Goal: Transaction & Acquisition: Purchase product/service

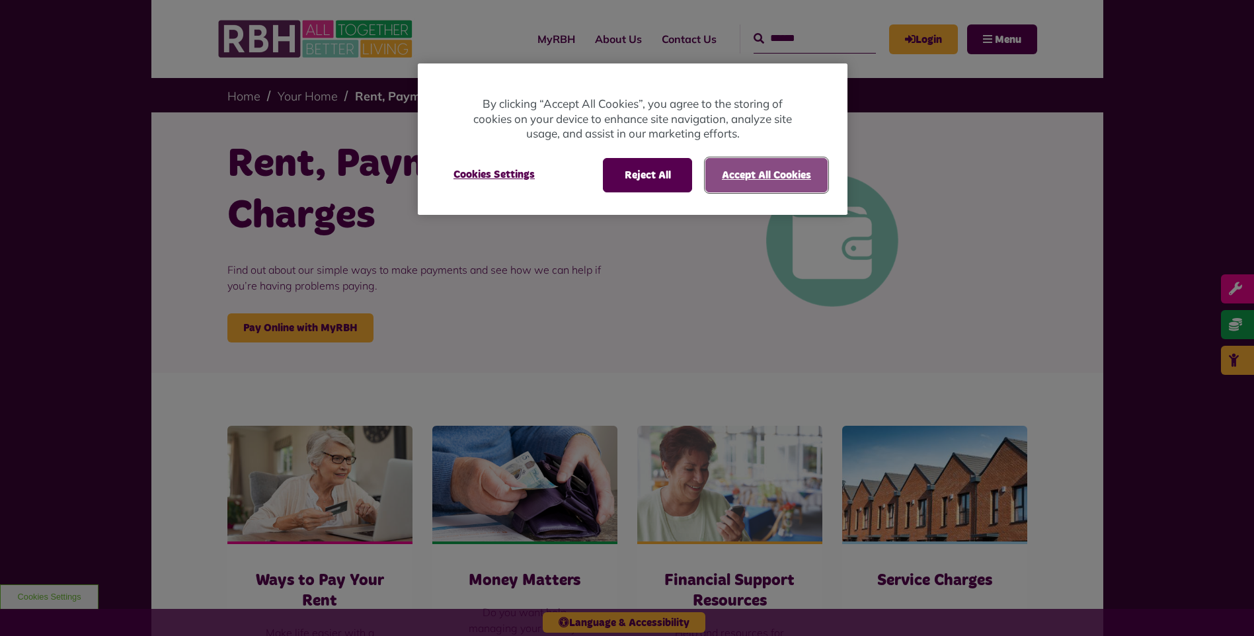
click at [810, 182] on button "Accept All Cookies" at bounding box center [766, 175] width 122 height 34
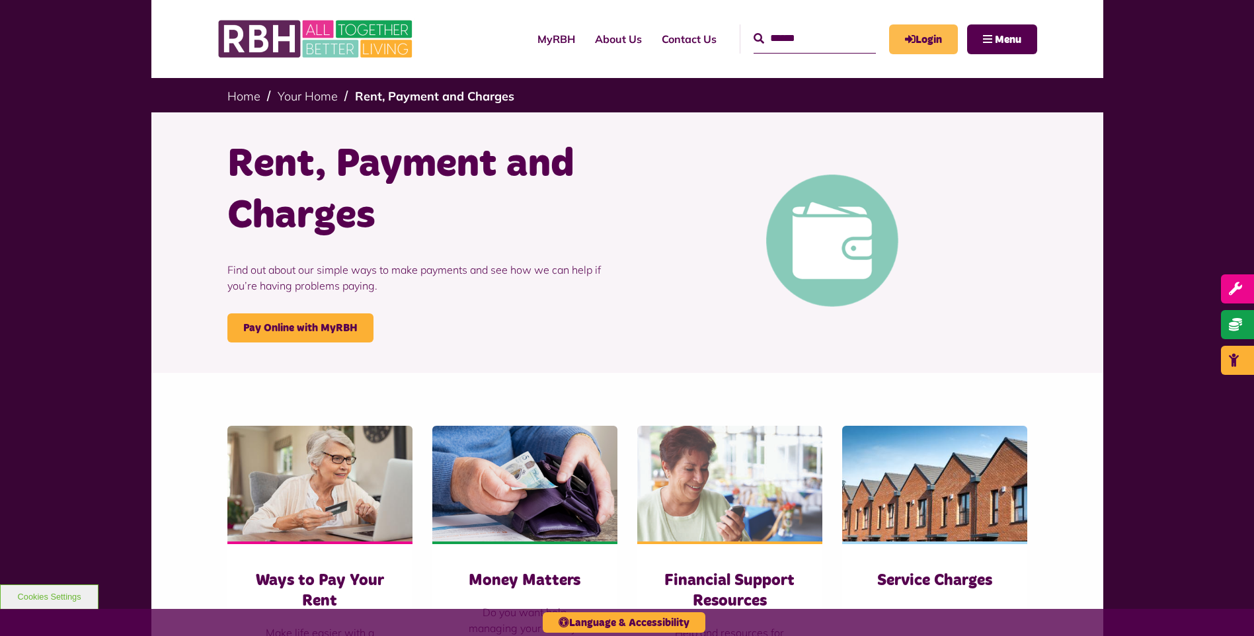
click at [929, 49] on link "Login" at bounding box center [923, 39] width 69 height 30
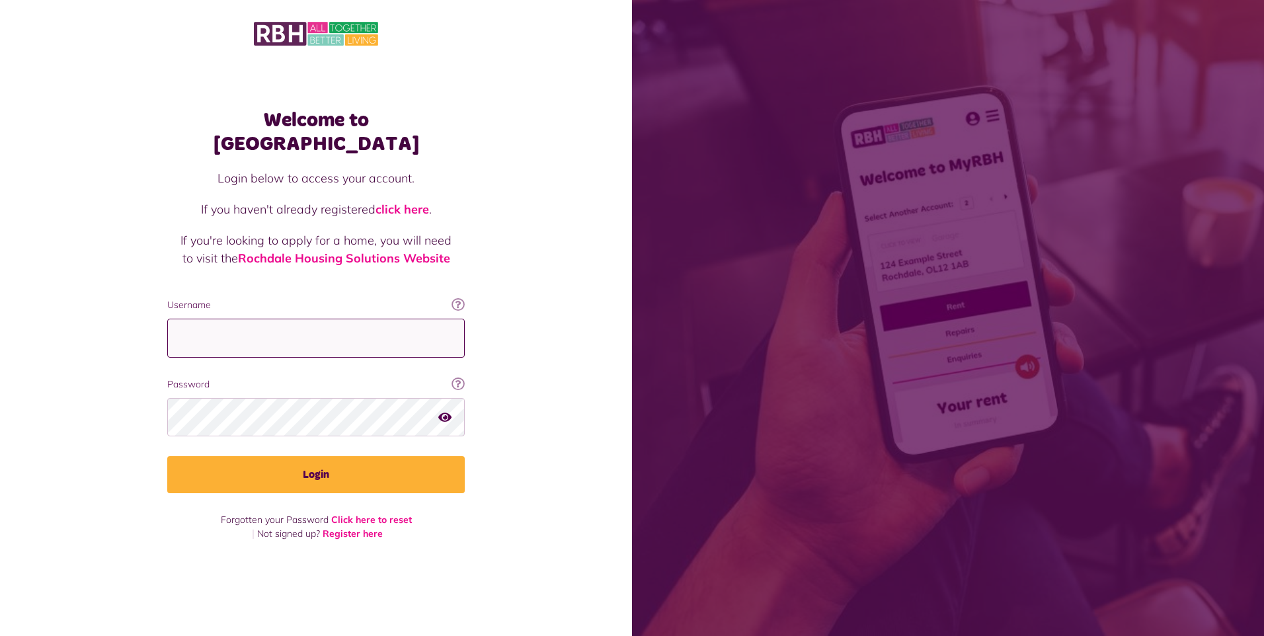
click at [324, 328] on input "Username" at bounding box center [315, 338] width 297 height 39
type input "**********"
click at [167, 456] on button "Login" at bounding box center [315, 474] width 297 height 37
click at [447, 410] on icon "button" at bounding box center [444, 416] width 13 height 12
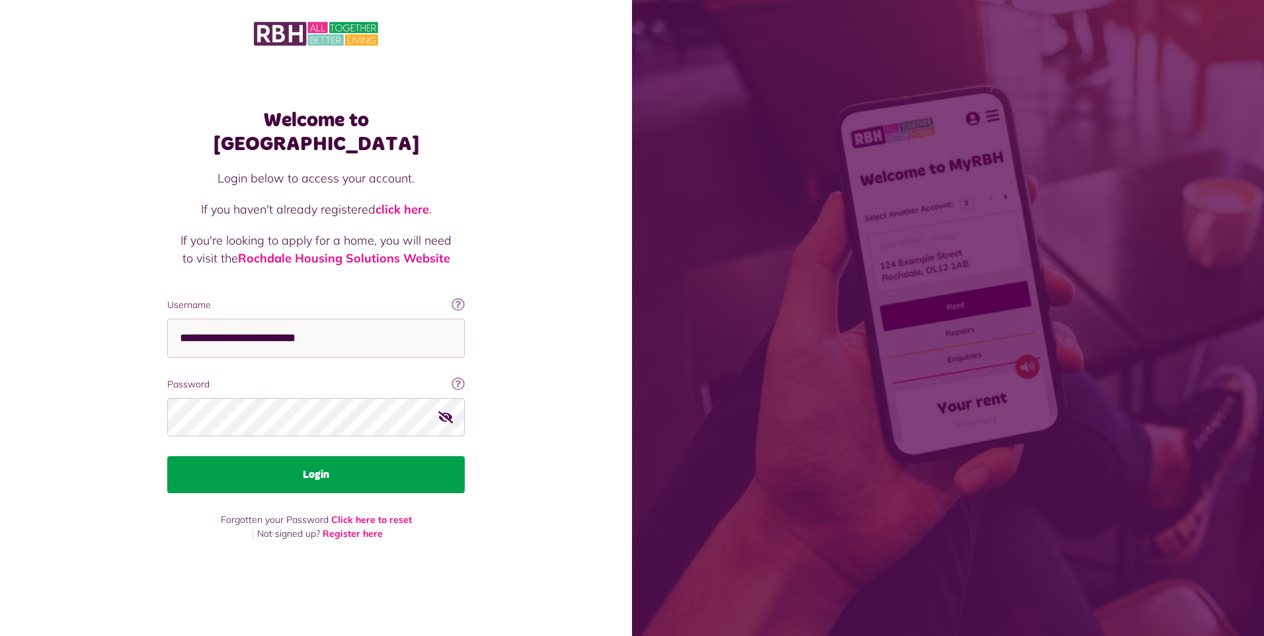
click at [381, 456] on button "Login" at bounding box center [315, 474] width 297 height 37
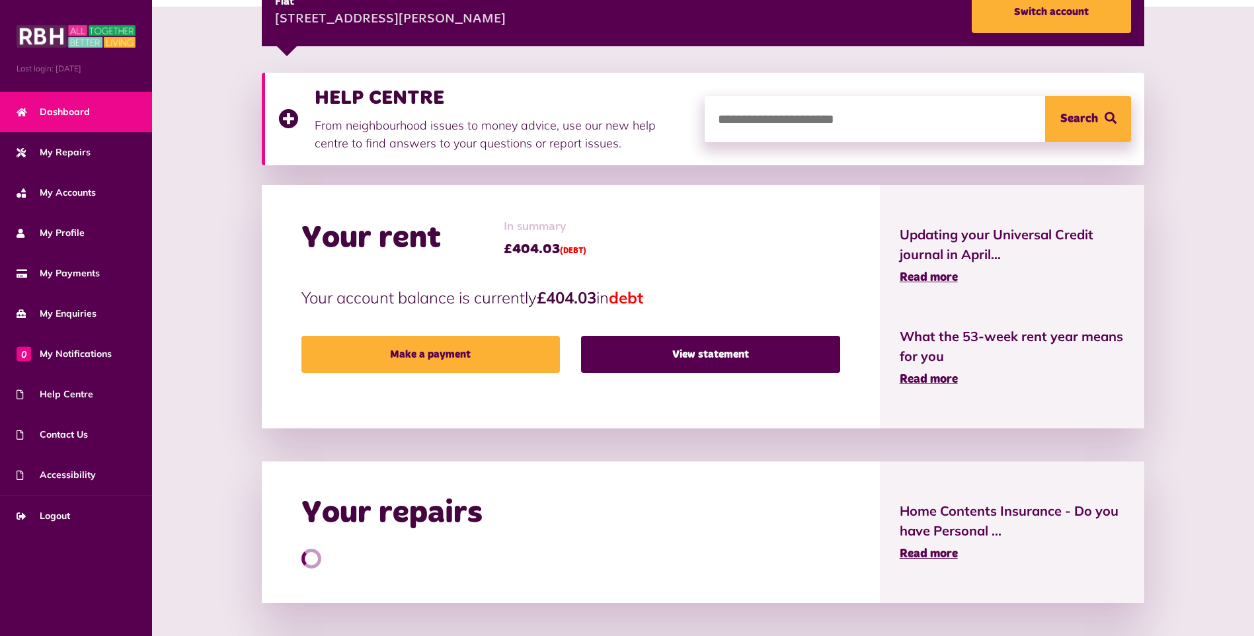
scroll to position [233, 0]
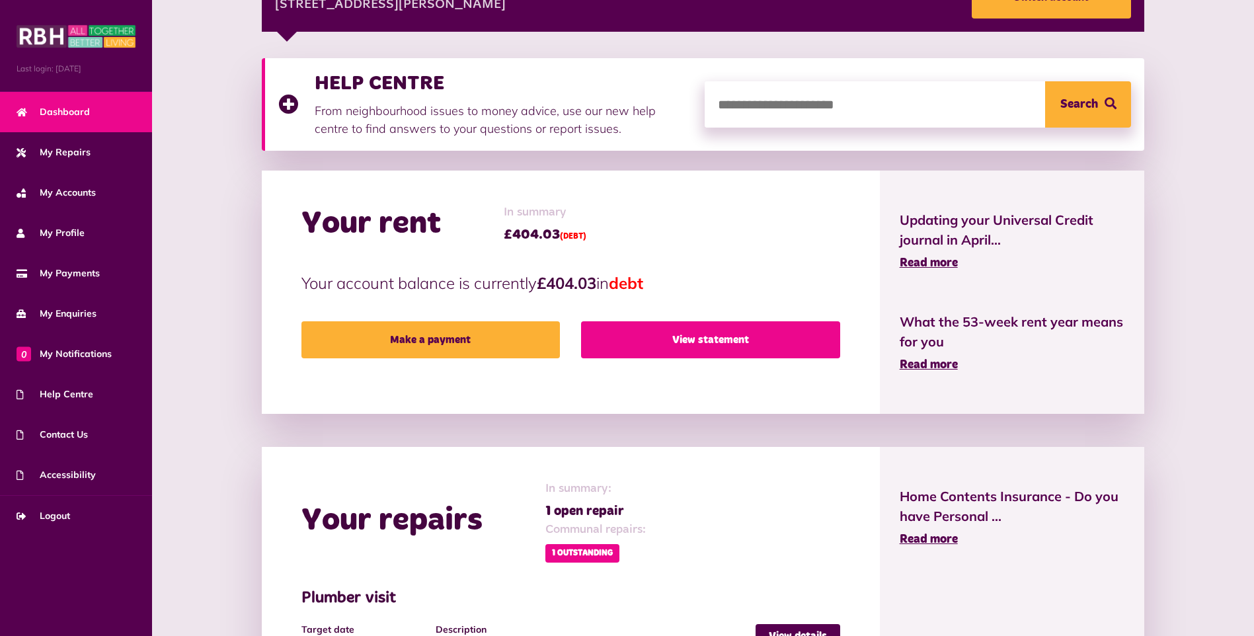
click at [683, 344] on link "View statement" at bounding box center [710, 339] width 258 height 37
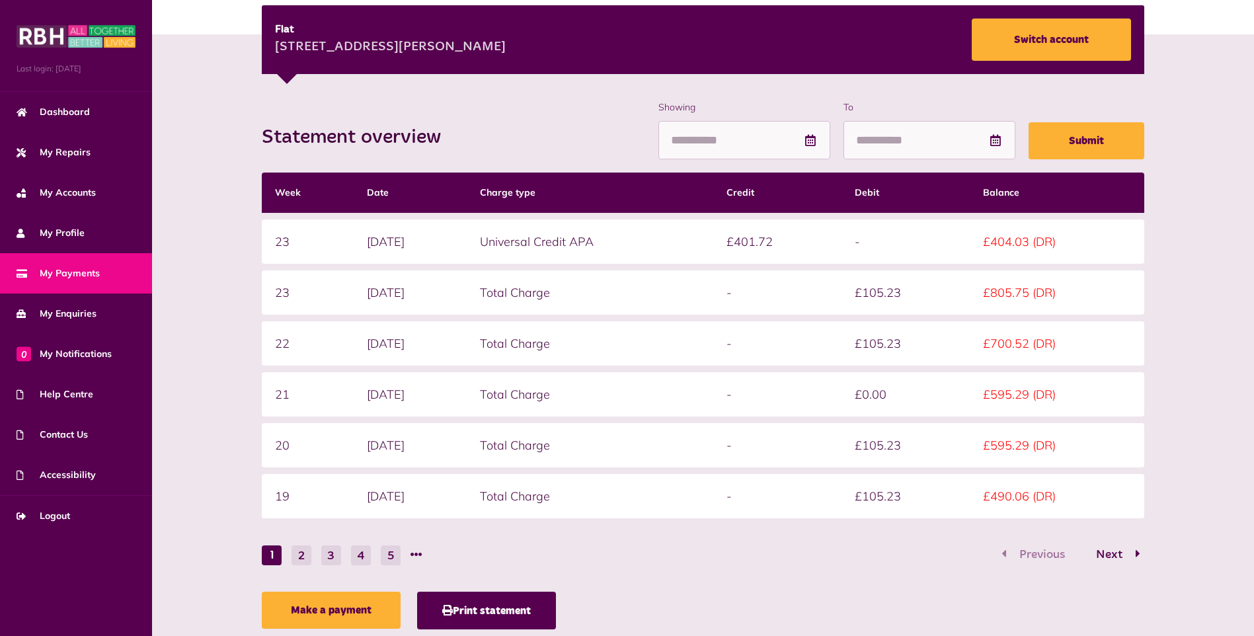
scroll to position [192, 0]
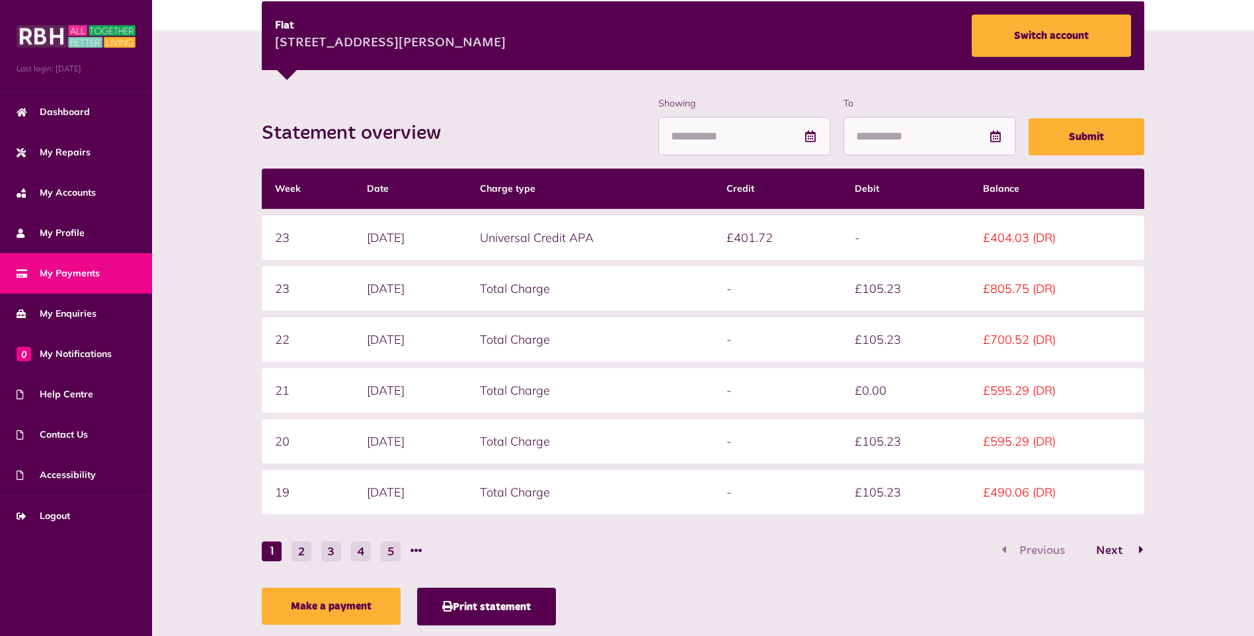
click at [1113, 554] on span "Next" at bounding box center [1109, 551] width 46 height 12
drag, startPoint x: 1113, startPoint y: 554, endPoint x: 1152, endPoint y: 492, distance: 72.8
click at [1152, 492] on div "Statement overview Showing To Submit Week Date Charge type Credit Debit Balance…" at bounding box center [702, 363] width 1075 height 535
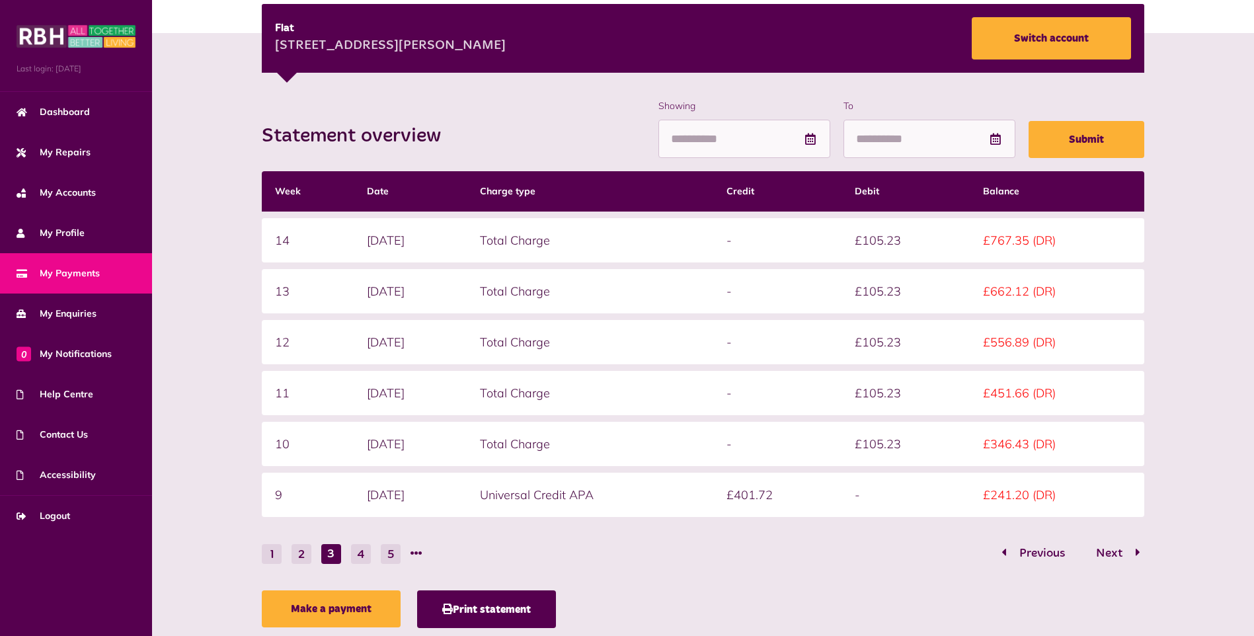
scroll to position [192, 0]
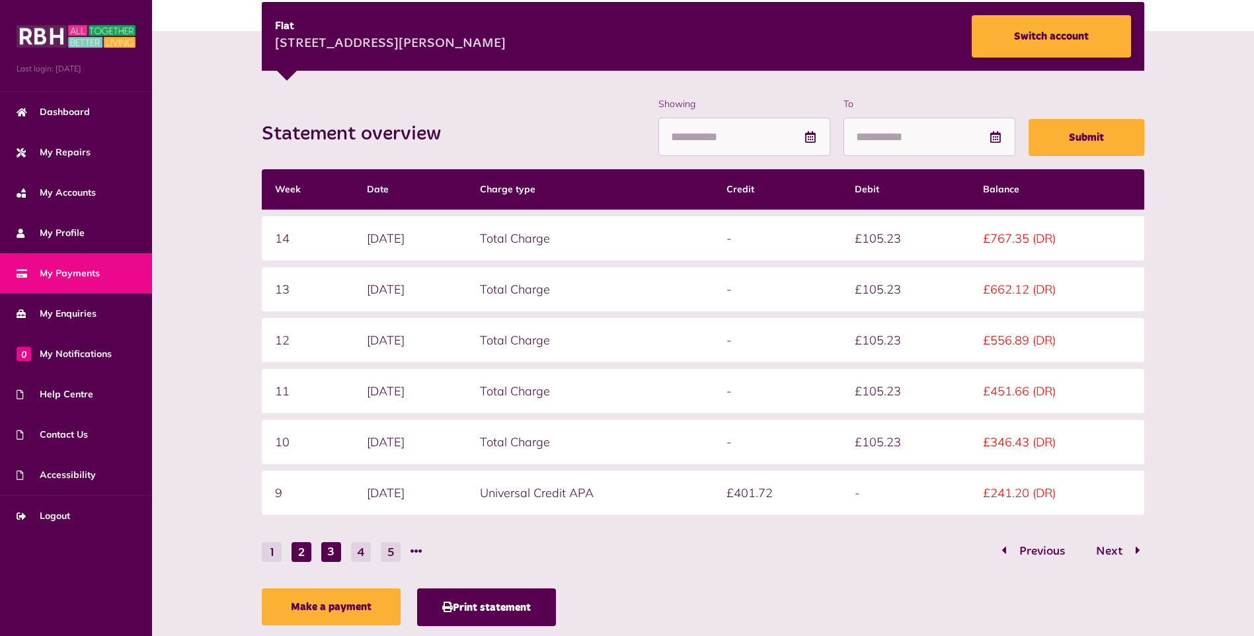
click at [303, 552] on button "2" at bounding box center [301, 552] width 20 height 20
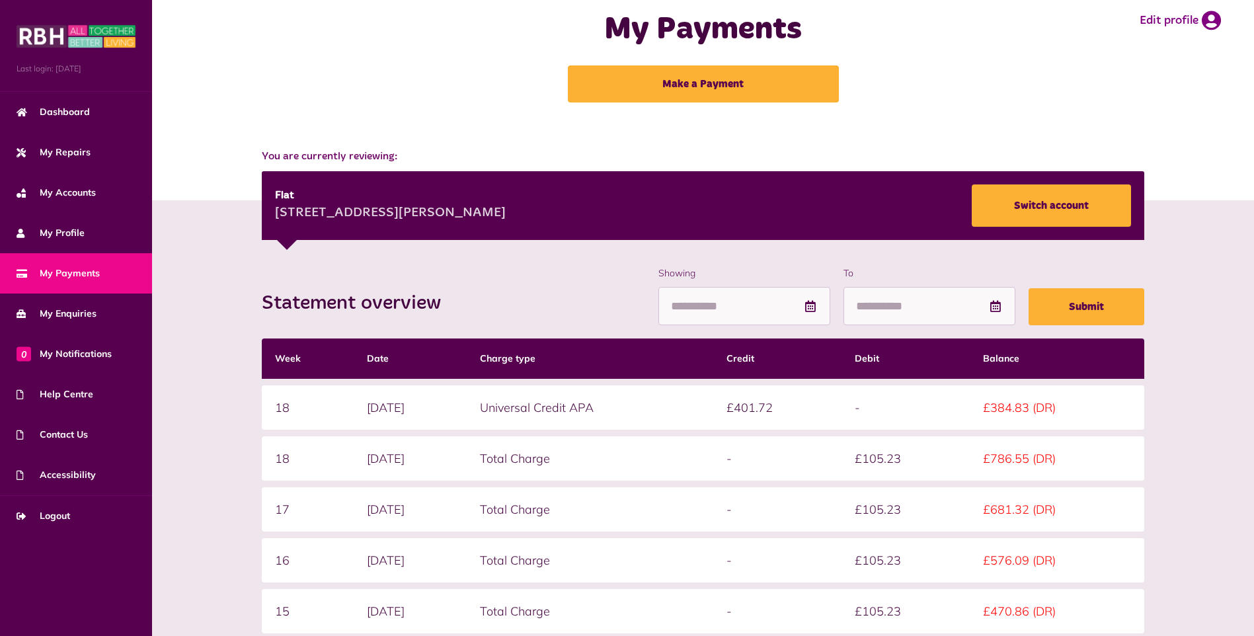
scroll to position [0, 0]
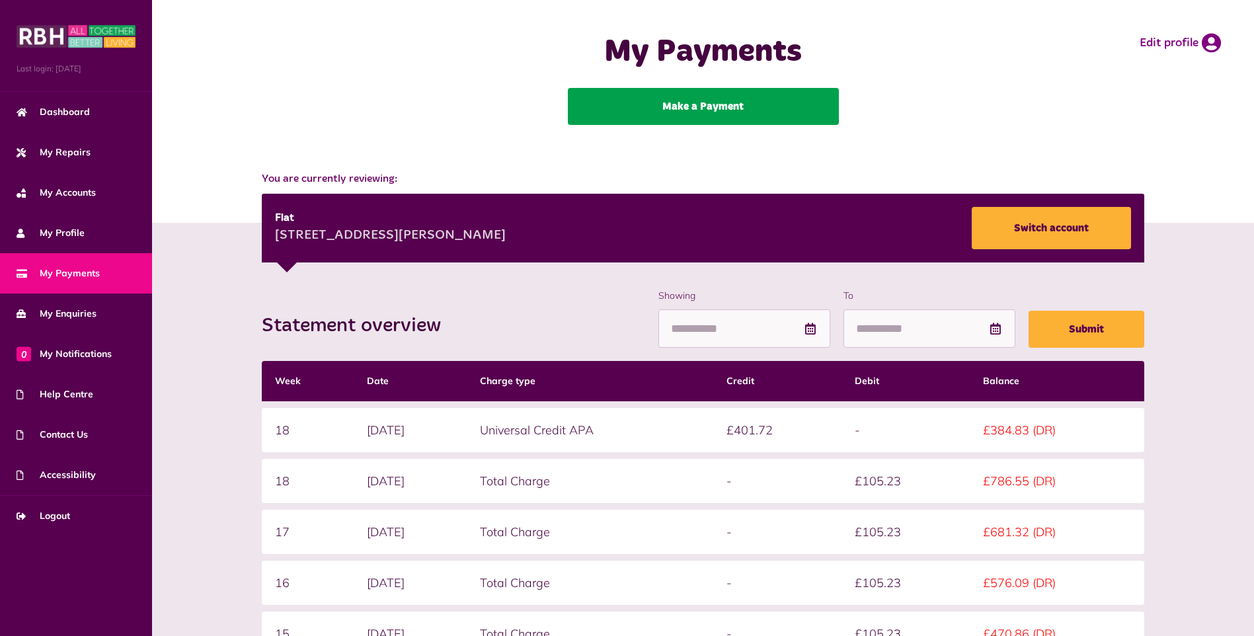
click at [631, 96] on link "Make a Payment" at bounding box center [703, 106] width 271 height 37
click at [701, 112] on link "Make a Payment" at bounding box center [703, 106] width 271 height 37
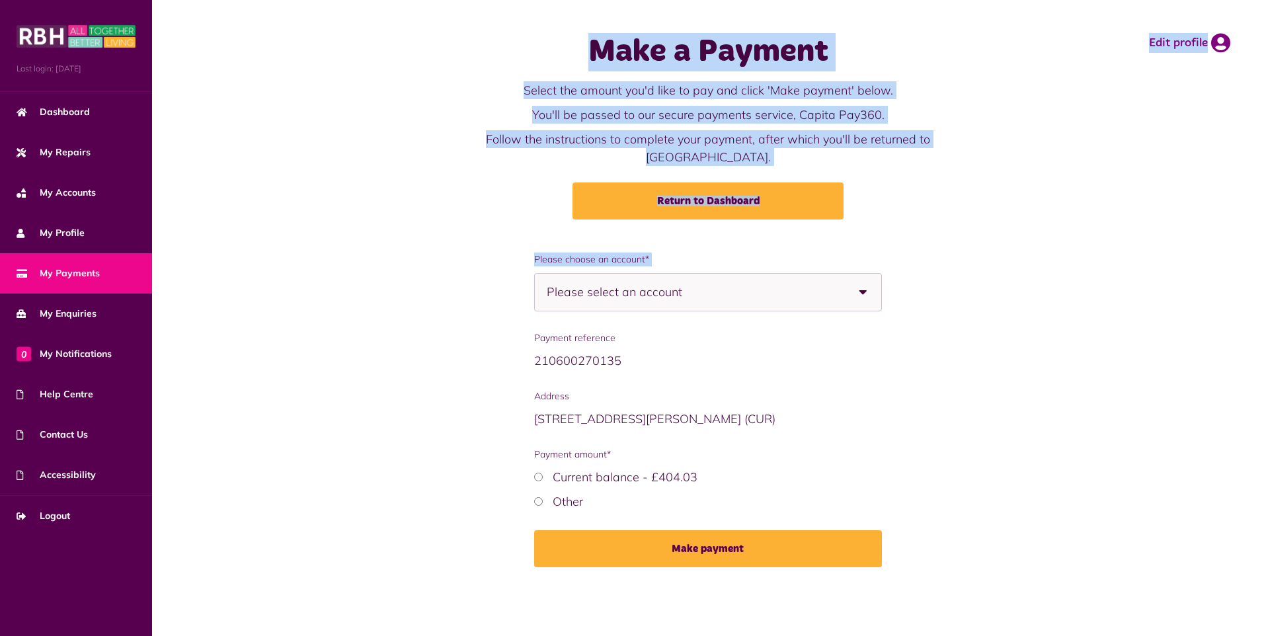
drag, startPoint x: 0, startPoint y: 0, endPoint x: 1258, endPoint y: 254, distance: 1283.1
click at [1258, 254] on main "Make a Payment Select the amount you'd like to pay and click 'Make payment' bel…" at bounding box center [708, 318] width 1112 height 636
click at [685, 278] on span "Please select an account" at bounding box center [638, 292] width 182 height 37
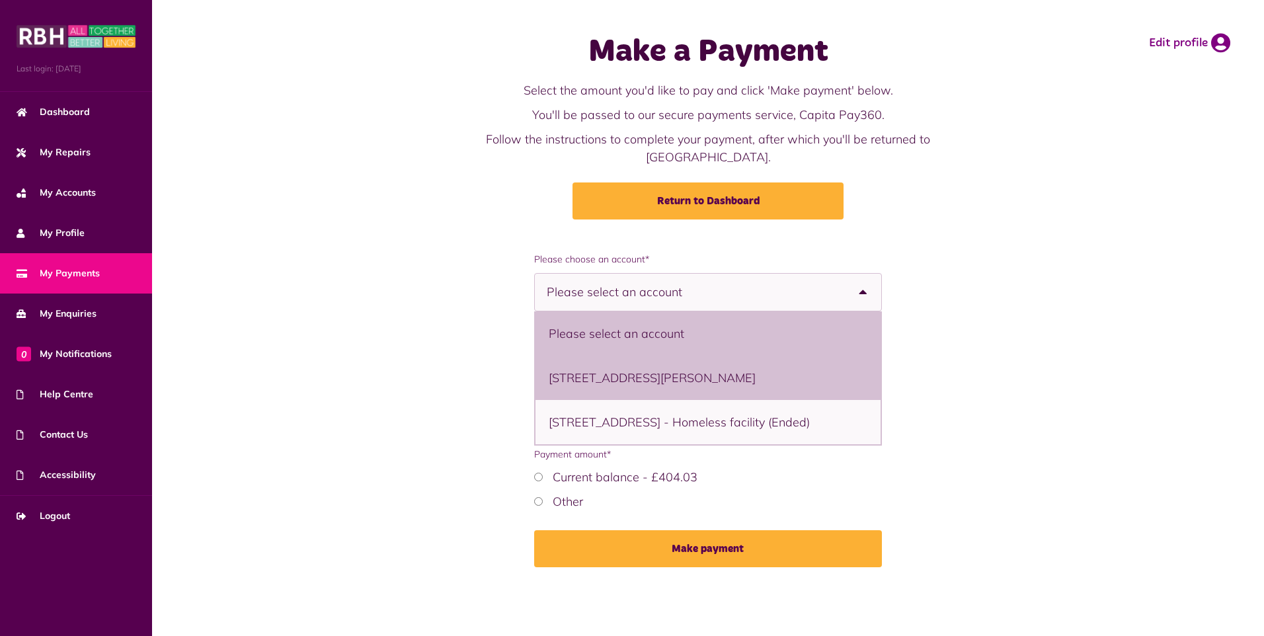
click at [711, 365] on li "27 Nelson Street, Middleton, M24 2BN - Flat" at bounding box center [708, 378] width 346 height 44
select select "**********"
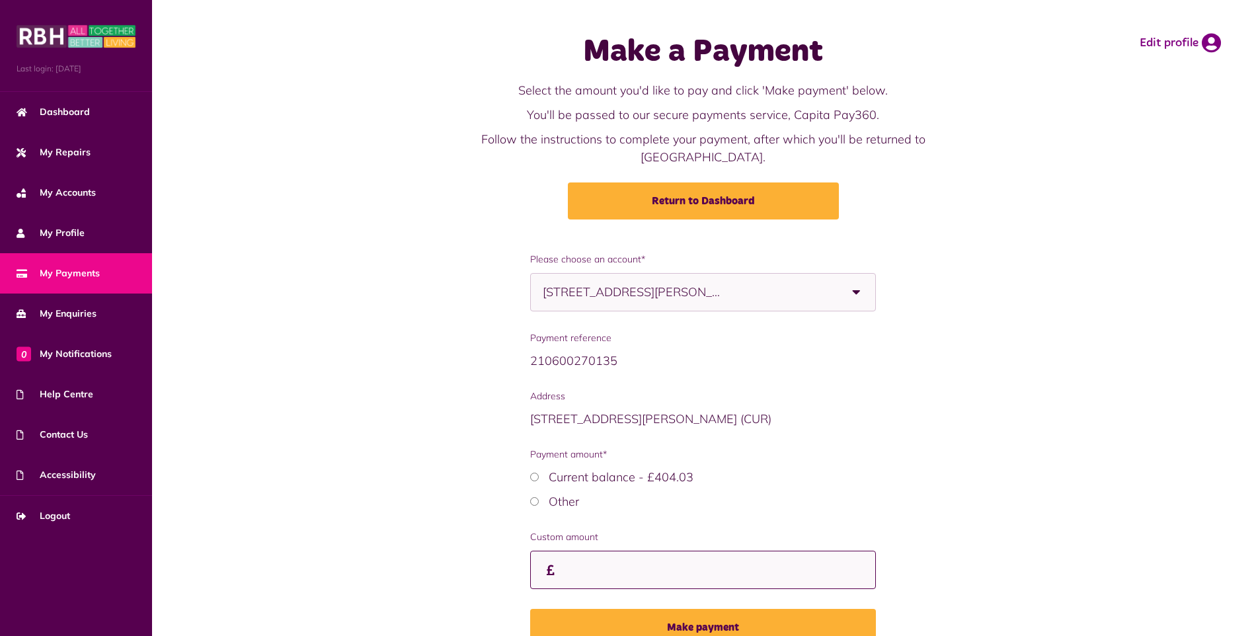
click at [583, 551] on input "Custom amount" at bounding box center [702, 570] width 345 height 39
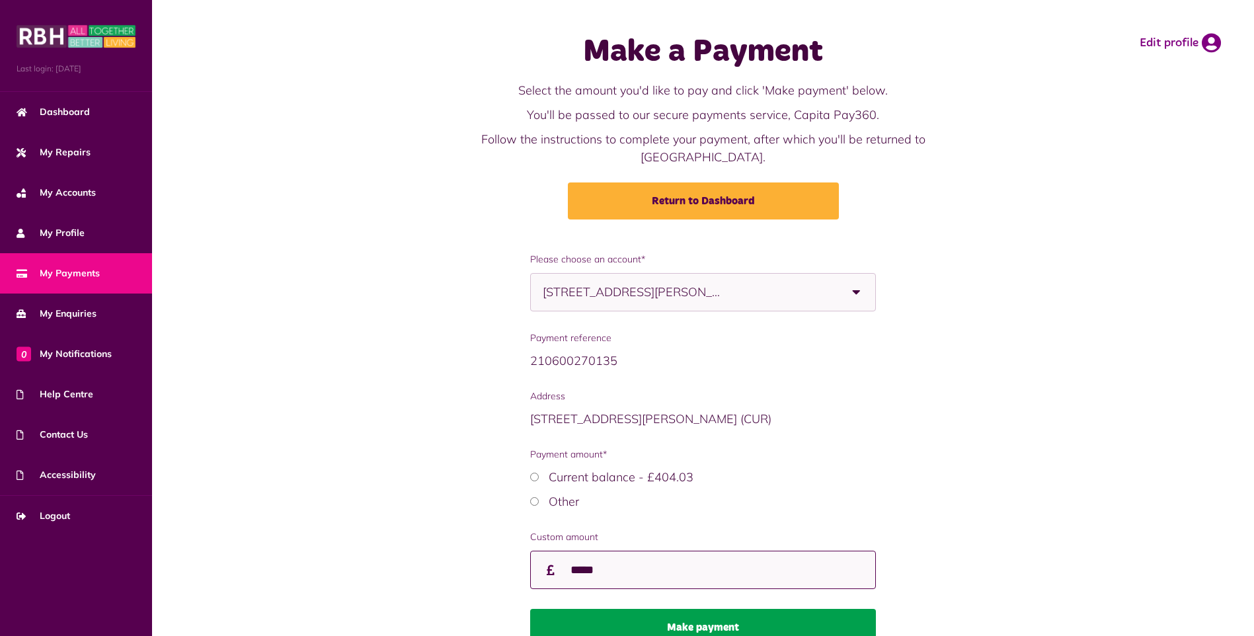
type input "*****"
click at [653, 625] on button "Make payment" at bounding box center [702, 627] width 345 height 37
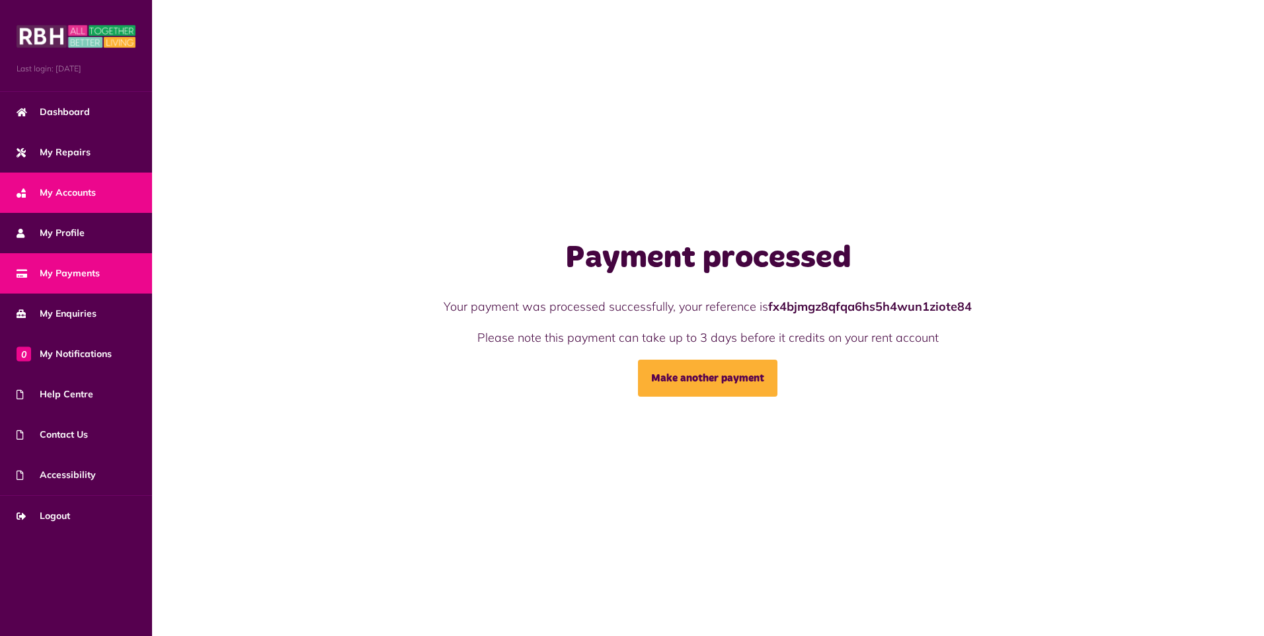
click at [94, 196] on span "My Accounts" at bounding box center [56, 193] width 79 height 14
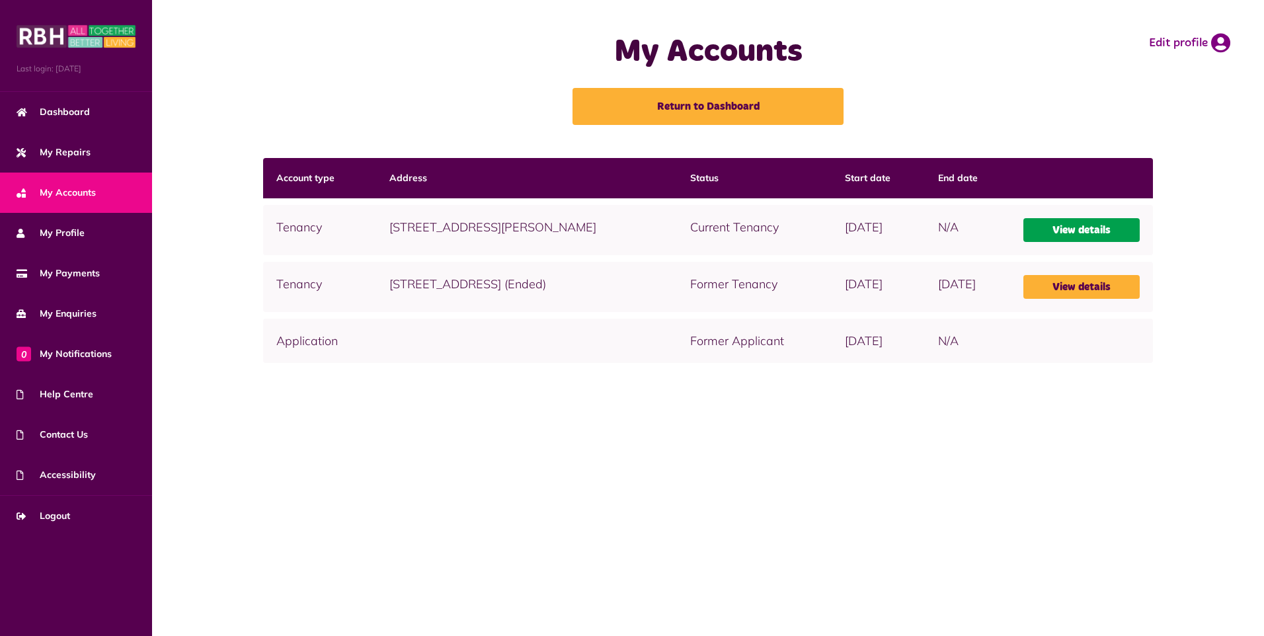
click at [1084, 229] on link "View details" at bounding box center [1081, 230] width 117 height 24
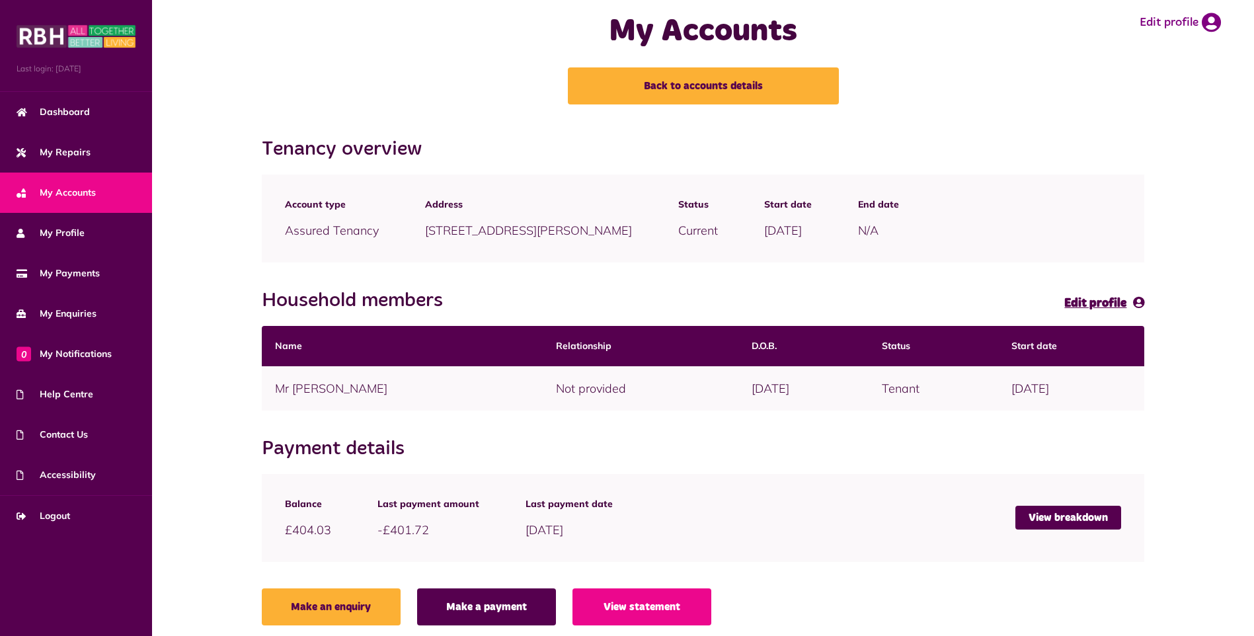
scroll to position [30, 0]
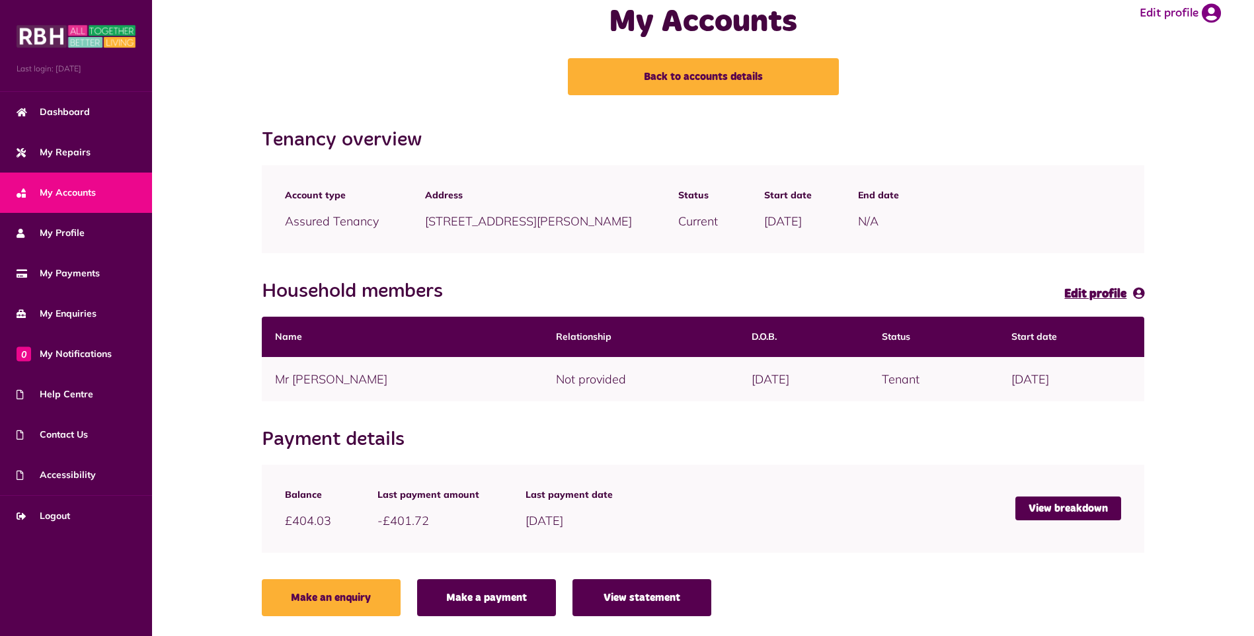
click at [663, 605] on link "View statement" at bounding box center [641, 597] width 139 height 37
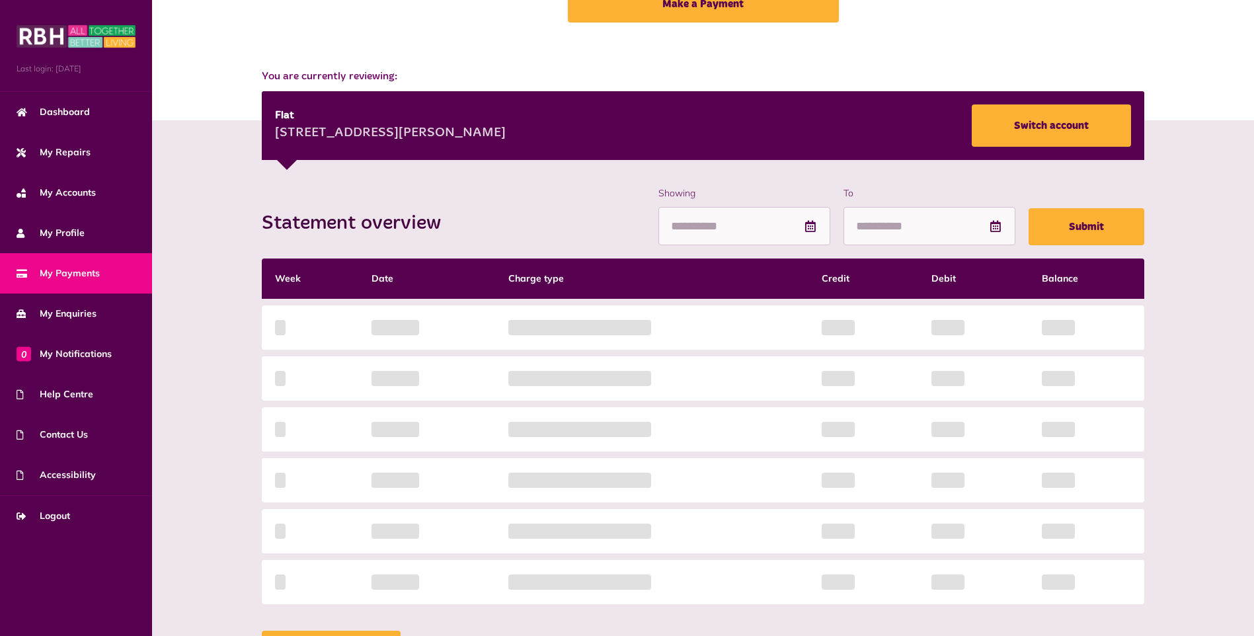
scroll to position [180, 0]
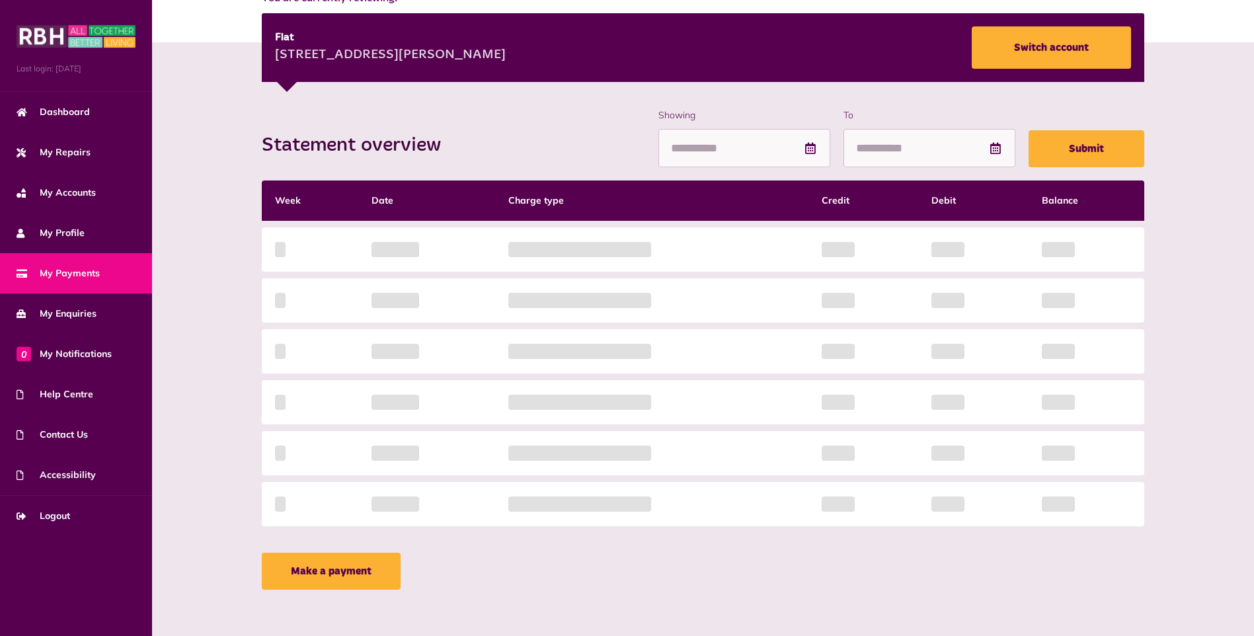
click at [1071, 149] on div "Statement overview Showing To Submit Week Date Charge type Credit Debit Balance…" at bounding box center [703, 352] width 896 height 488
click at [59, 311] on span "My Enquiries" at bounding box center [57, 314] width 80 height 14
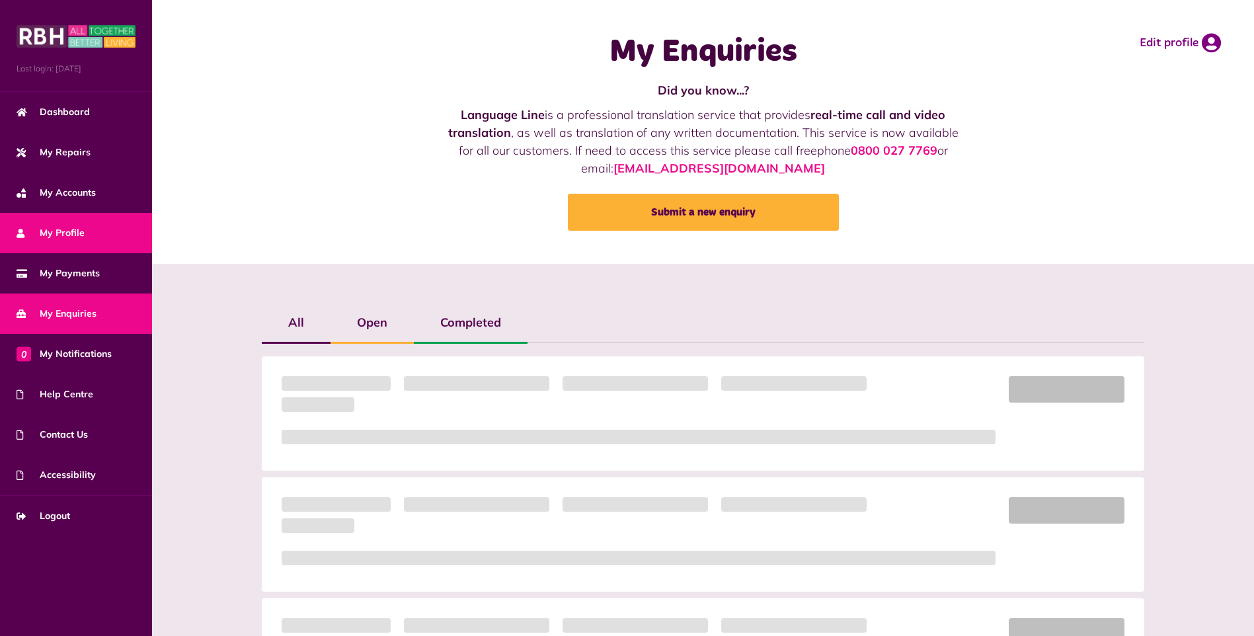
click at [75, 231] on span "My Profile" at bounding box center [51, 233] width 68 height 14
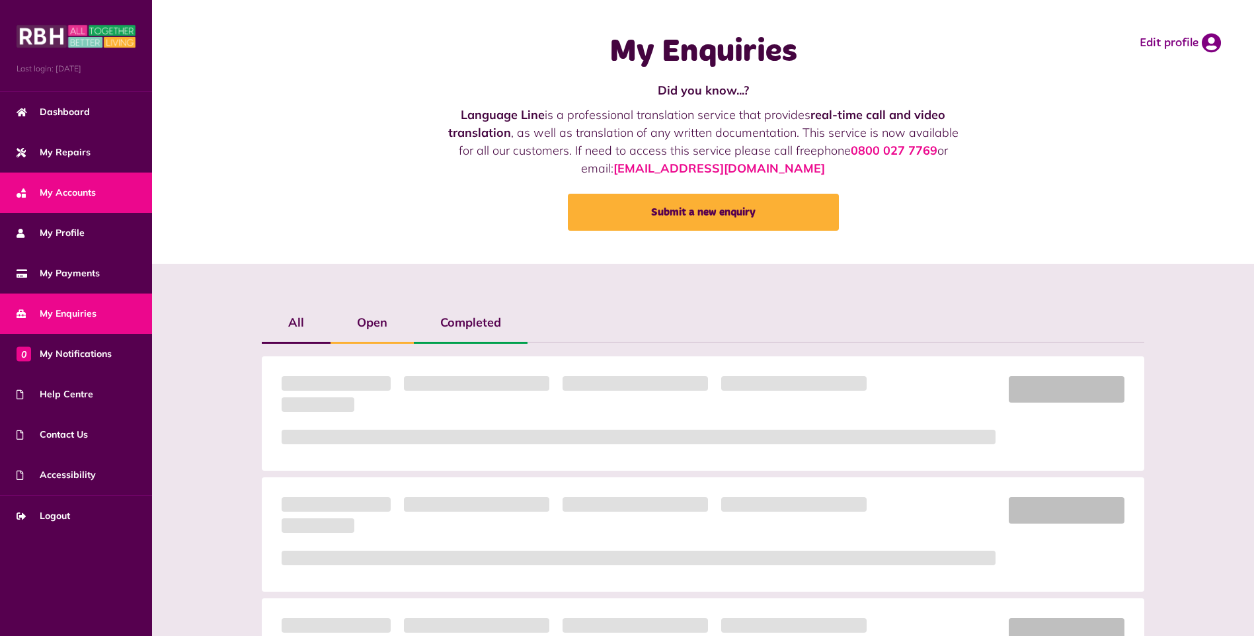
click at [77, 196] on span "My Accounts" at bounding box center [56, 193] width 79 height 14
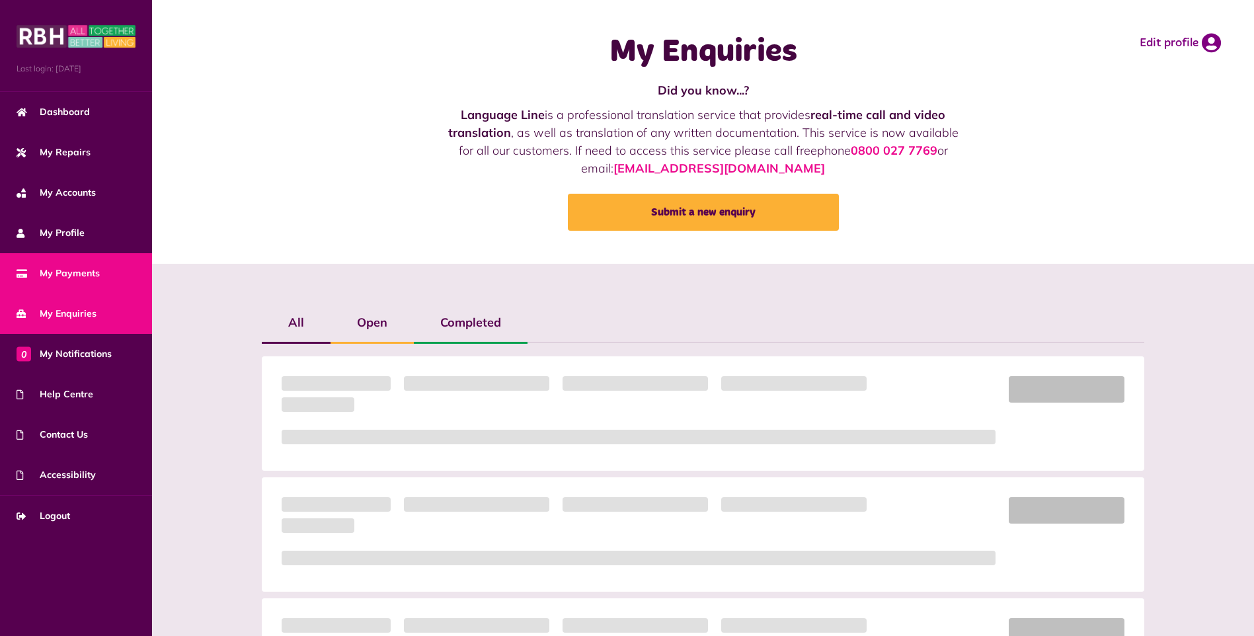
click at [71, 276] on span "My Payments" at bounding box center [58, 273] width 83 height 14
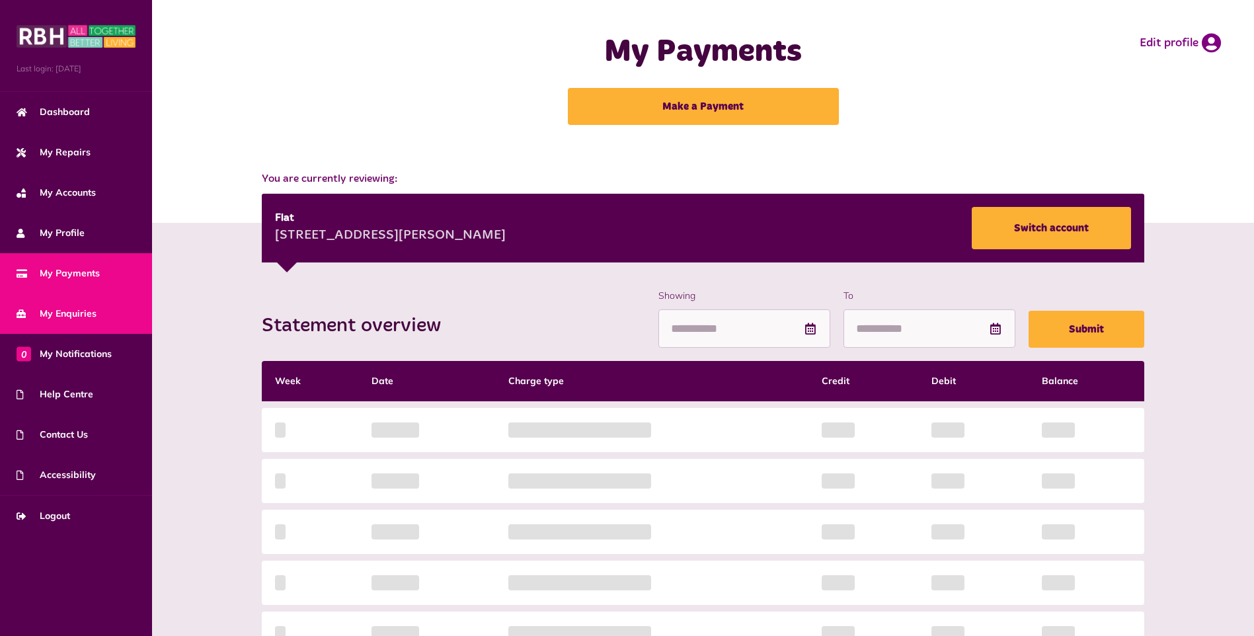
click at [73, 319] on span "My Enquiries" at bounding box center [57, 314] width 80 height 14
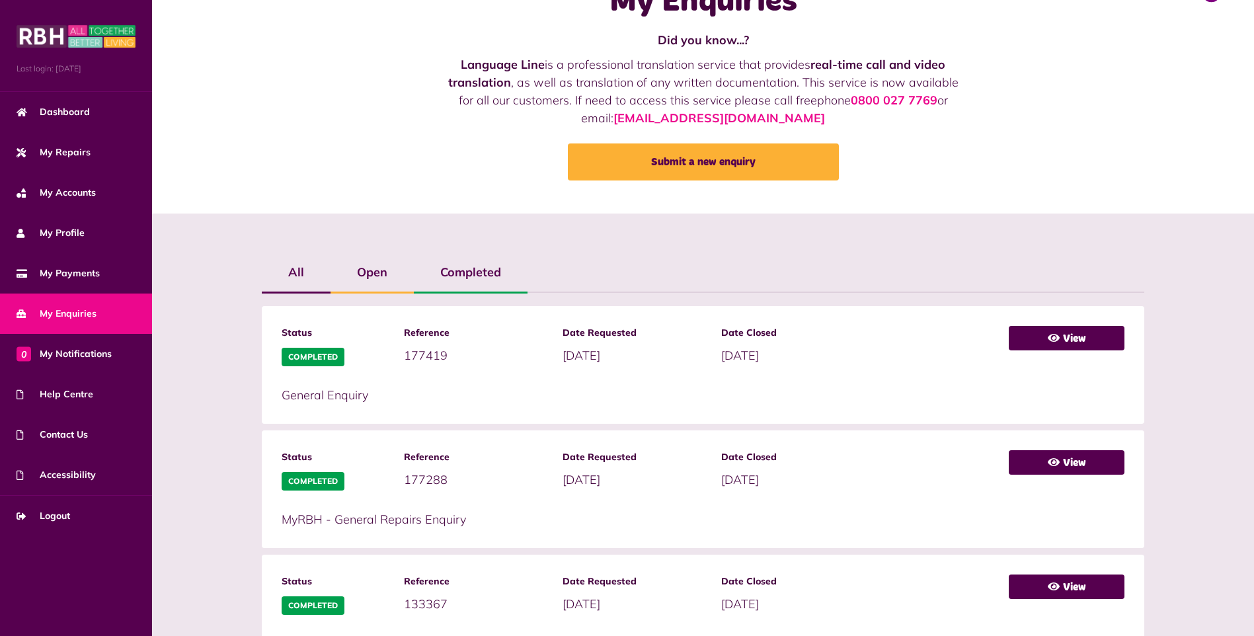
scroll to position [40, 0]
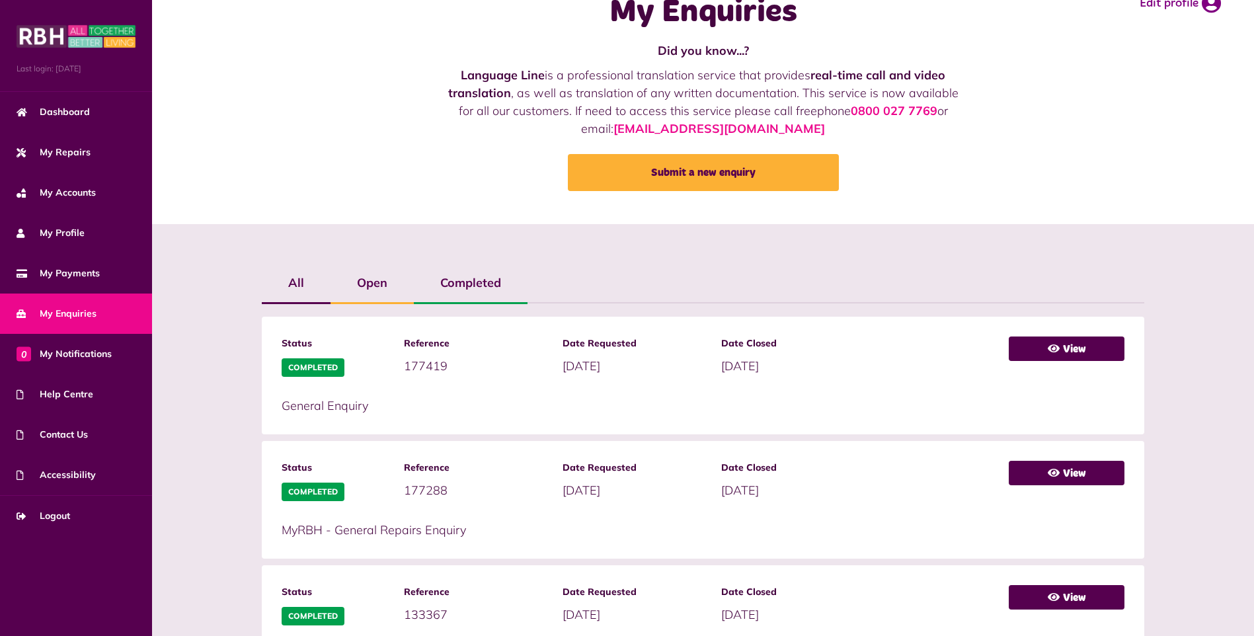
click at [389, 286] on label "Open" at bounding box center [371, 283] width 83 height 38
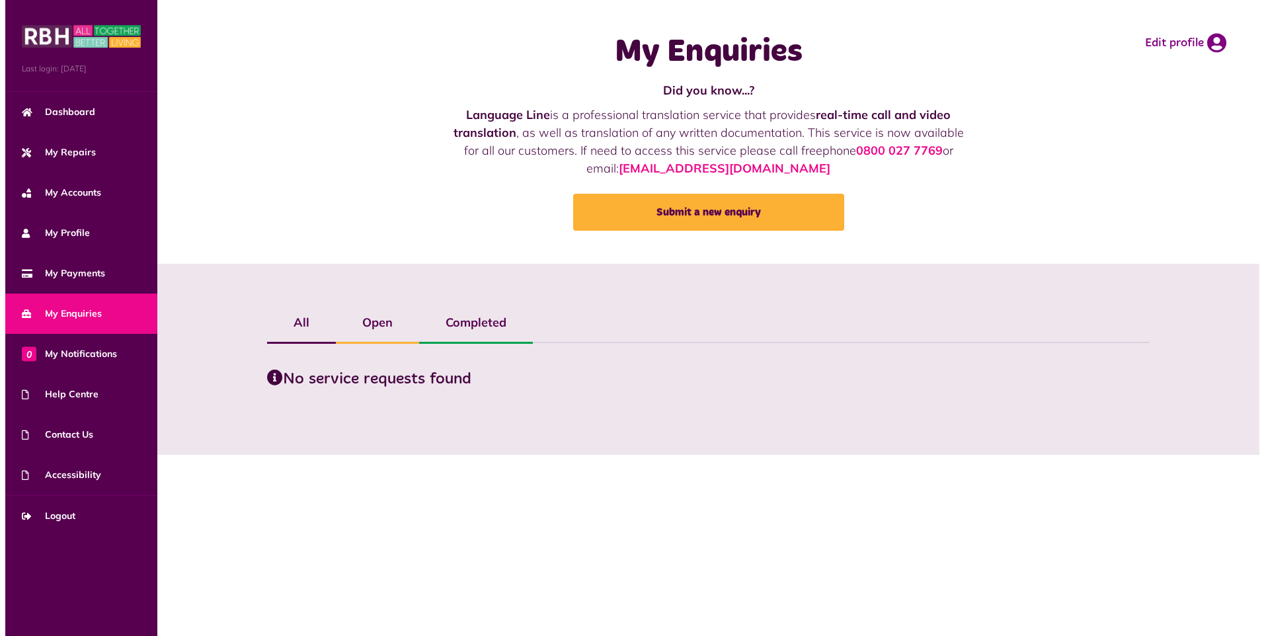
scroll to position [0, 0]
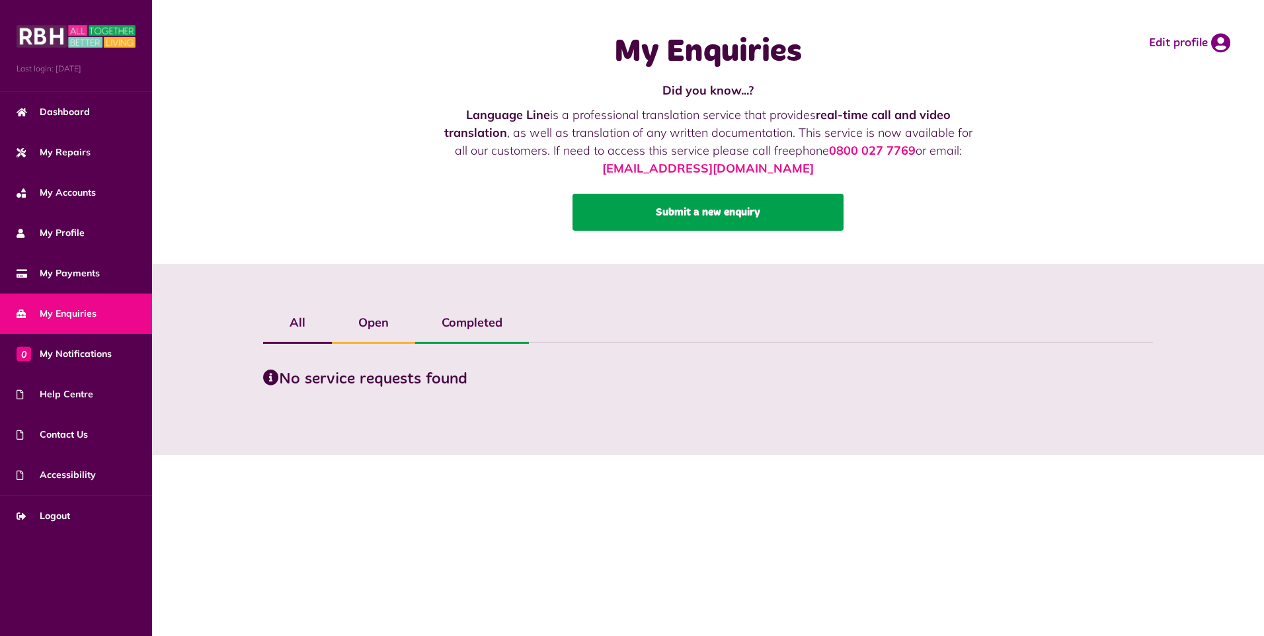
click at [726, 216] on link "Submit a new enquiry" at bounding box center [707, 212] width 271 height 37
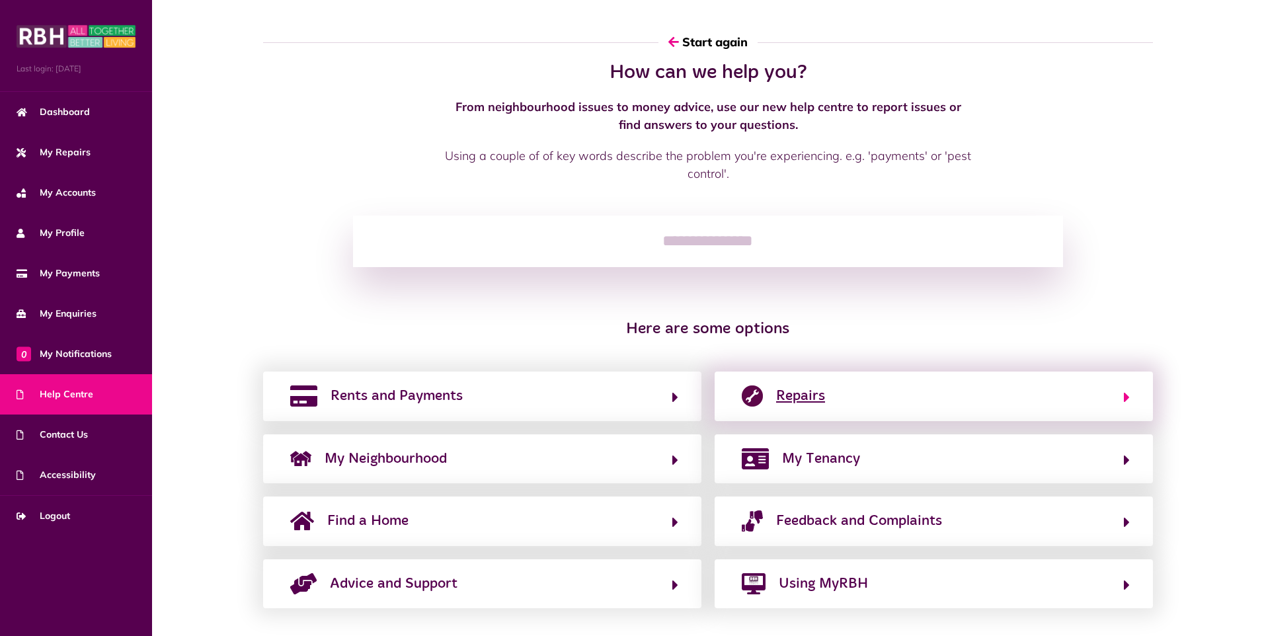
click at [808, 391] on span "Repairs" at bounding box center [800, 395] width 49 height 21
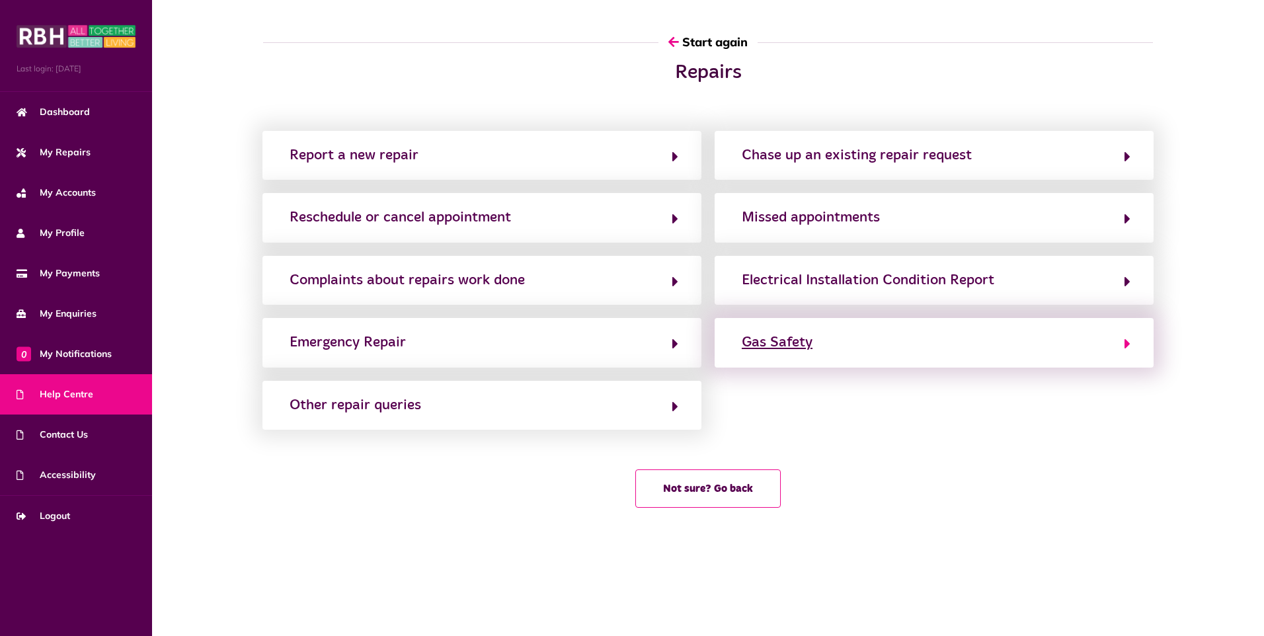
click at [825, 336] on button "Gas Safety" at bounding box center [934, 342] width 393 height 22
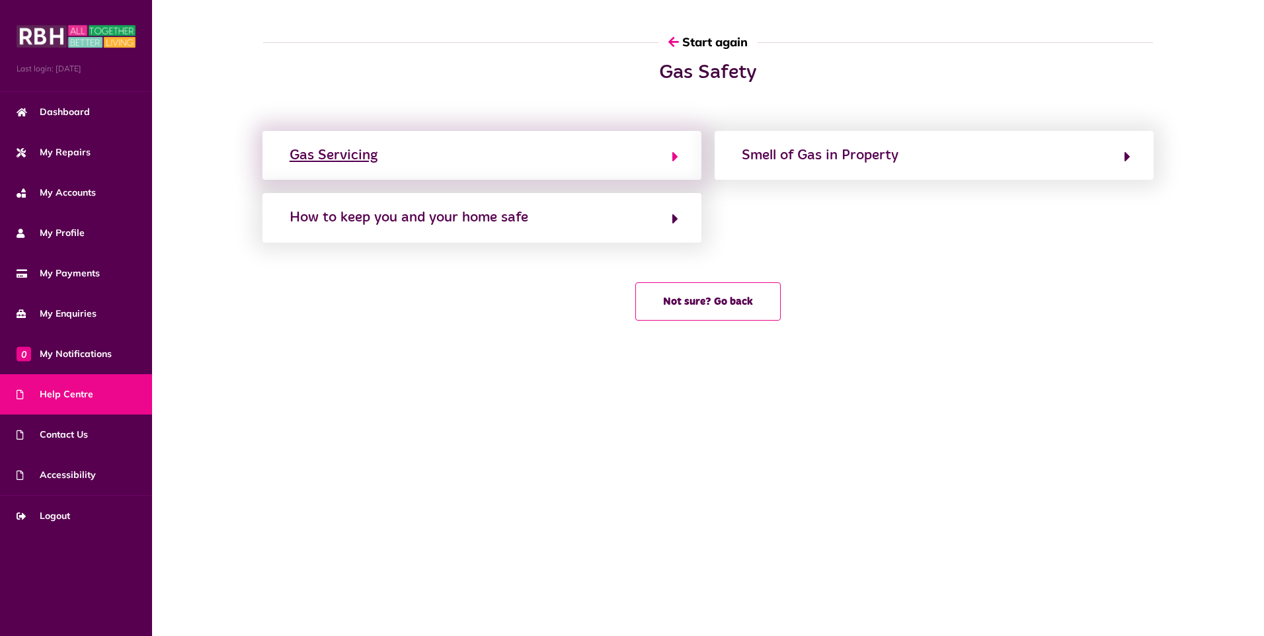
click at [444, 160] on button "Gas Servicing" at bounding box center [482, 155] width 393 height 22
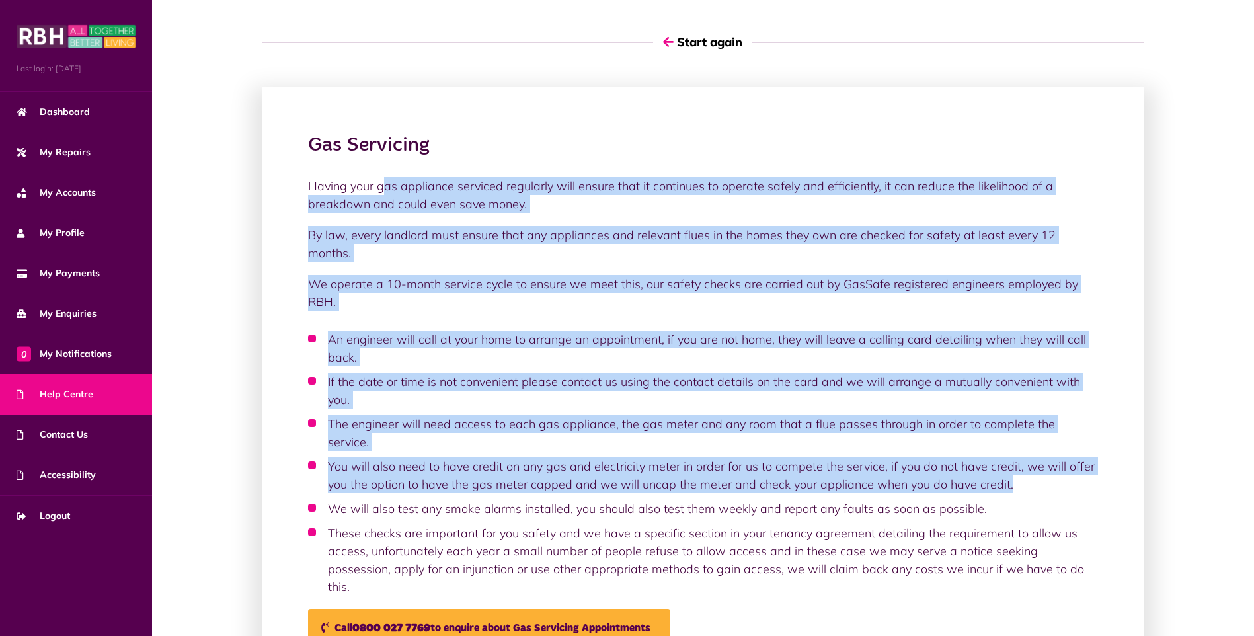
drag, startPoint x: 387, startPoint y: 189, endPoint x: 1032, endPoint y: 408, distance: 680.5
click at [1032, 408] on div "Having your gas appliance serviced regularly will ensure that it continues to o…" at bounding box center [703, 411] width 790 height 469
click at [52, 321] on link "My Enquiries" at bounding box center [76, 313] width 152 height 40
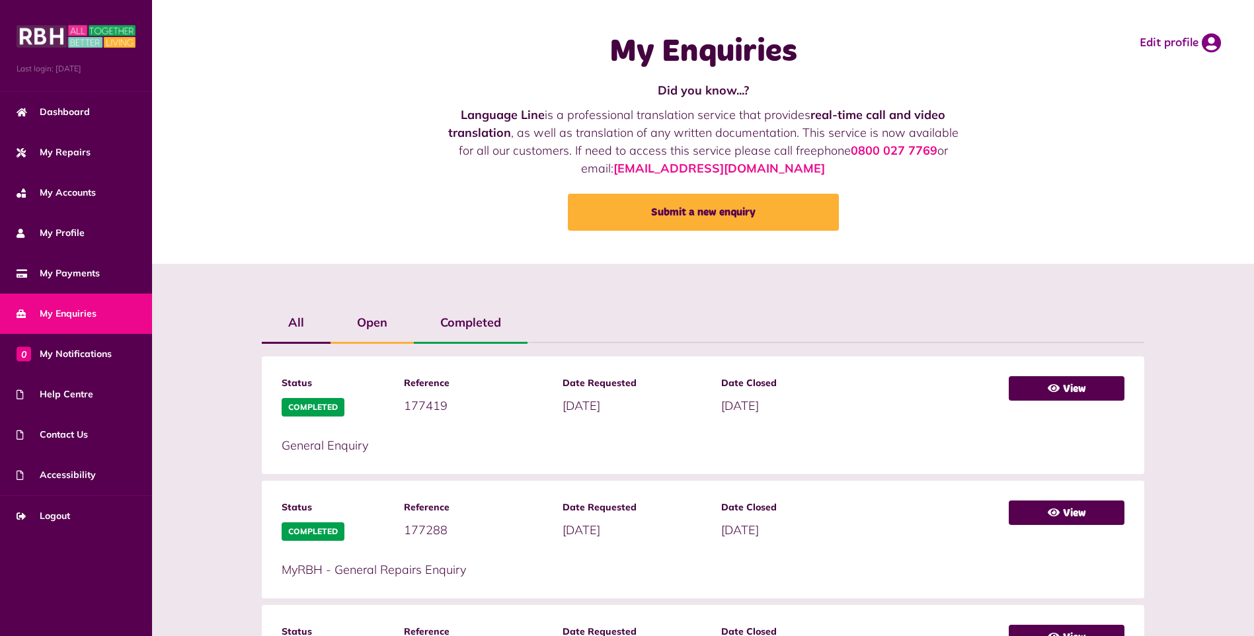
click at [52, 288] on link "My Payments" at bounding box center [76, 273] width 152 height 40
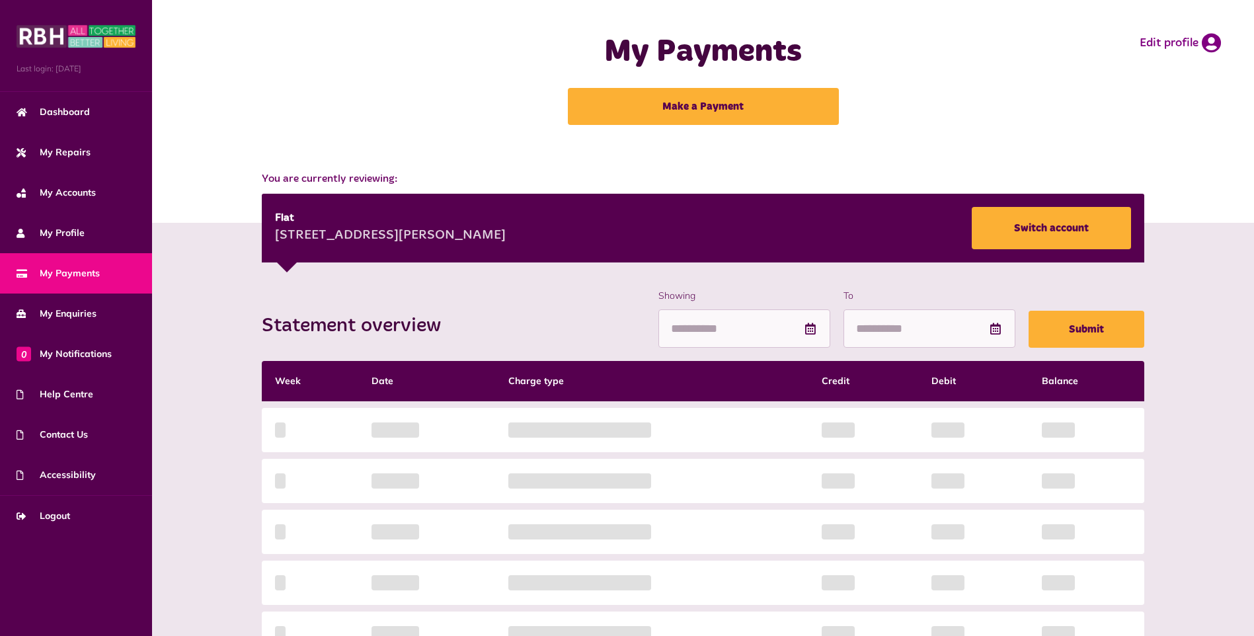
click at [775, 325] on div "Statement overview Showing To Submit Week Date Charge type Credit Debit Balance…" at bounding box center [703, 533] width 896 height 488
click at [787, 327] on div "Statement overview Showing To Submit Week Date Charge type Credit Debit Balance…" at bounding box center [703, 533] width 896 height 488
click at [73, 197] on span "My Accounts" at bounding box center [56, 193] width 79 height 14
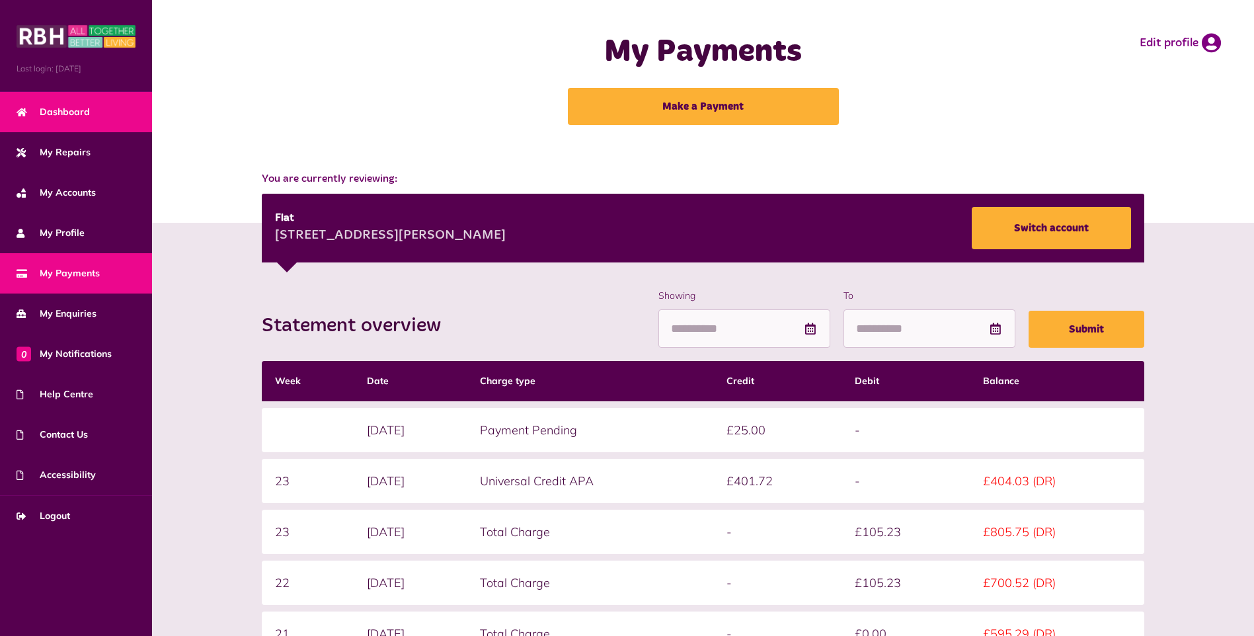
click at [67, 106] on span "Dashboard" at bounding box center [53, 112] width 73 height 14
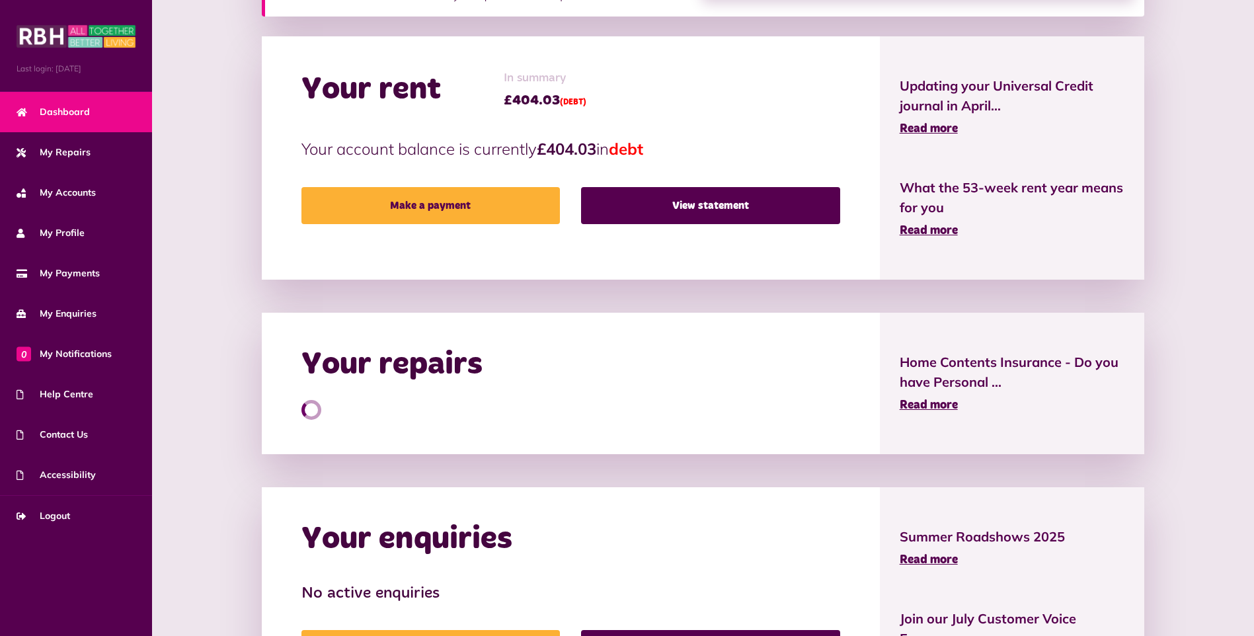
scroll to position [369, 0]
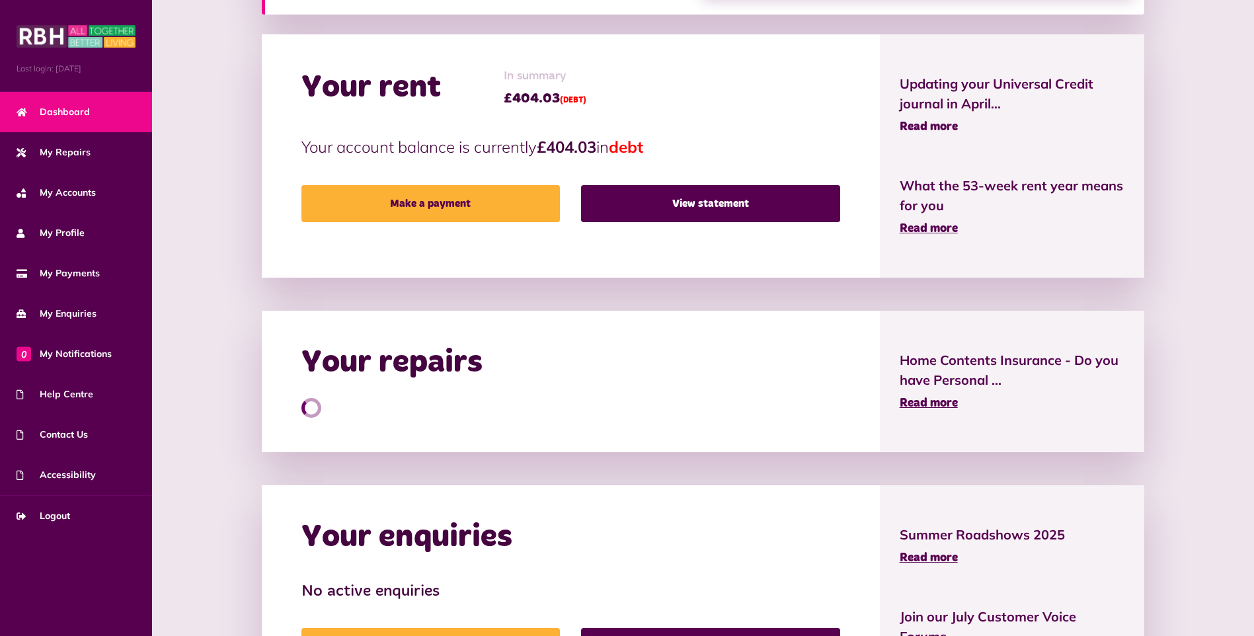
click at [930, 124] on span "Read more" at bounding box center [928, 127] width 58 height 12
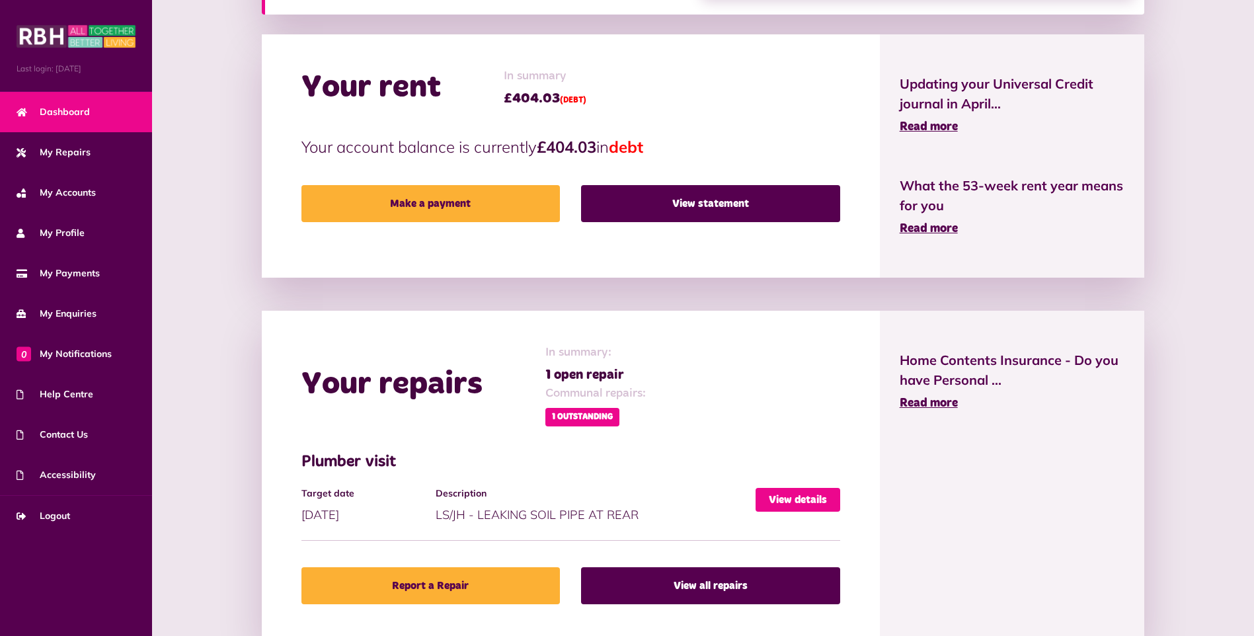
click at [811, 499] on link "View details" at bounding box center [797, 500] width 85 height 24
click at [802, 500] on link "View details" at bounding box center [797, 500] width 85 height 24
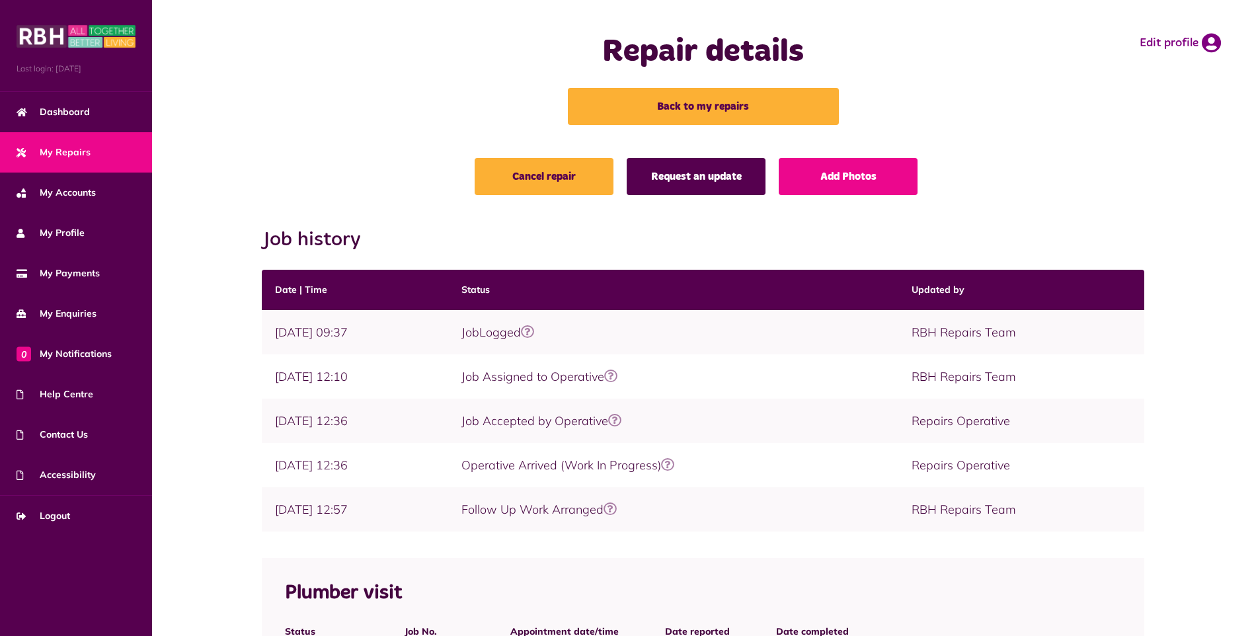
click at [703, 176] on link "Request an update" at bounding box center [696, 176] width 139 height 37
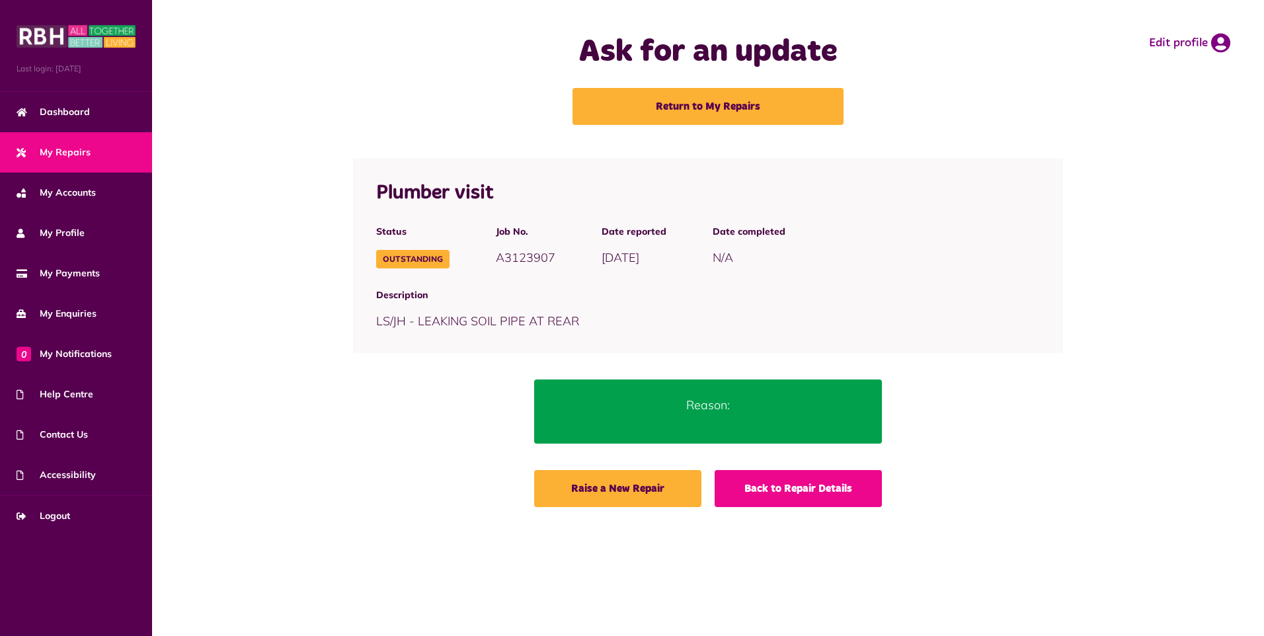
click at [784, 498] on link "Back to Repair Details" at bounding box center [797, 488] width 167 height 37
